Goal: Check status

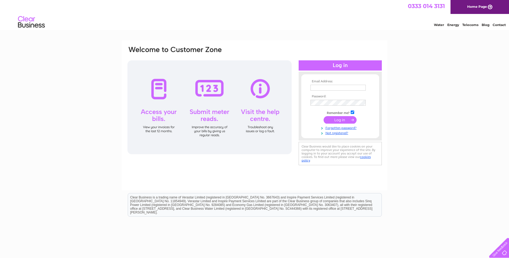
click at [337, 92] on td at bounding box center [340, 93] width 62 height 3
click at [338, 91] on input "text" at bounding box center [339, 88] width 56 height 6
type input "sales@rtwderby.co.uk"
click at [324, 117] on input "submit" at bounding box center [340, 121] width 33 height 8
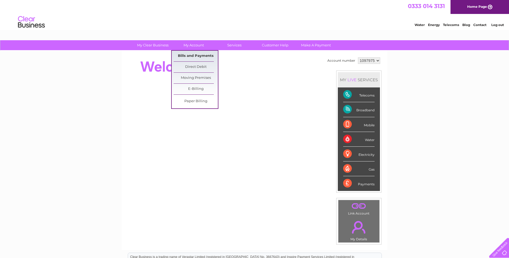
click at [195, 58] on link "Bills and Payments" at bounding box center [196, 56] width 44 height 11
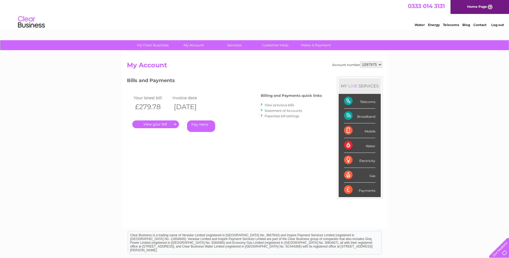
click at [168, 125] on link "." at bounding box center [155, 125] width 47 height 8
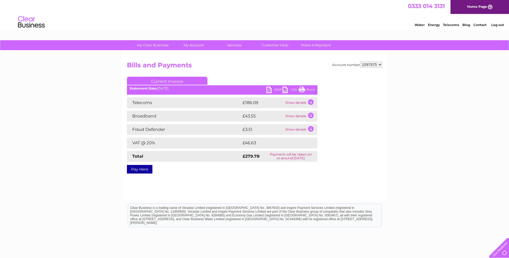
click at [313, 90] on link "Print" at bounding box center [307, 91] width 16 height 8
click at [274, 87] on link "PDF" at bounding box center [275, 91] width 16 height 8
